Goal: Navigation & Orientation: Go to known website

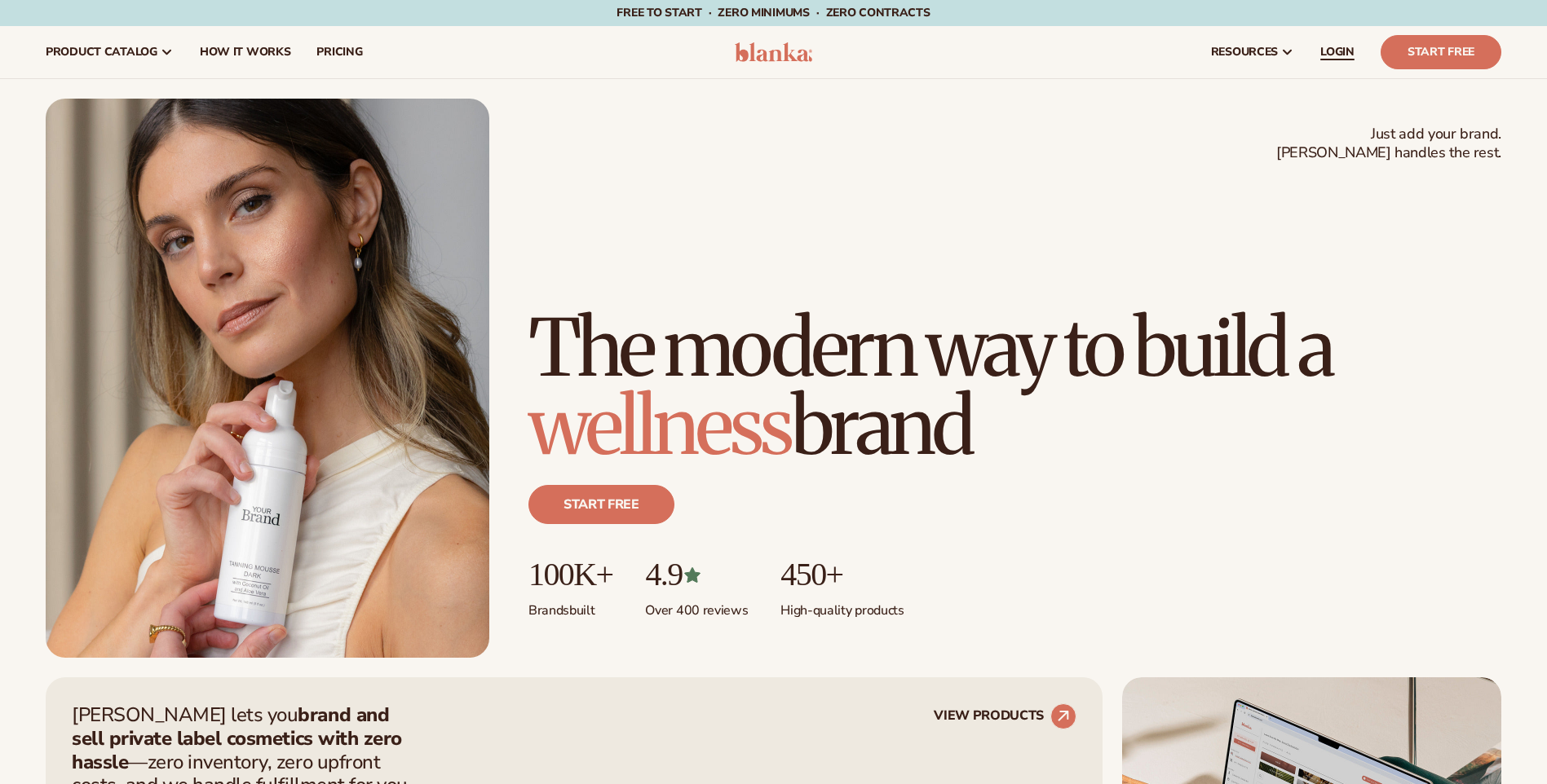
click at [1332, 57] on span "LOGIN" at bounding box center [1337, 52] width 34 height 13
